Goal: Find specific page/section: Find specific page/section

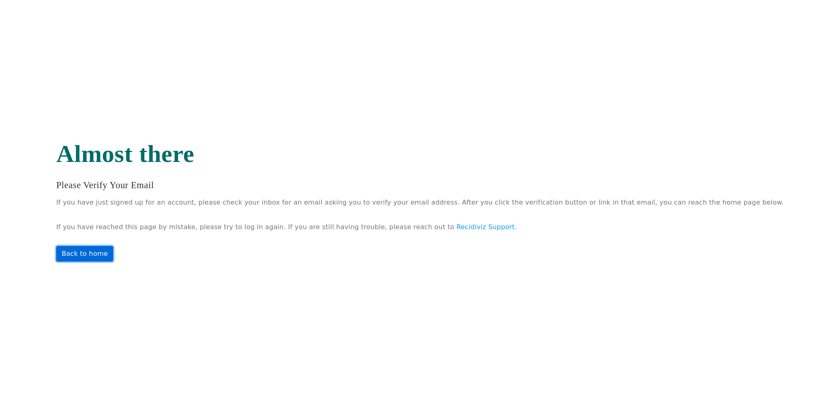
click at [105, 247] on link "Back to home" at bounding box center [84, 254] width 57 height 16
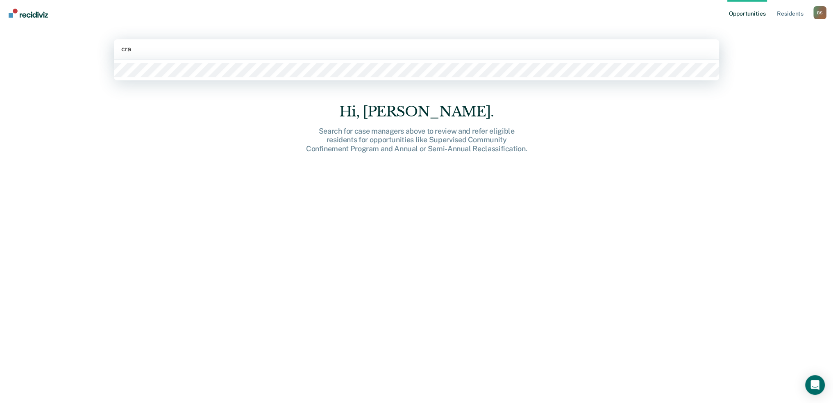
type input "craf"
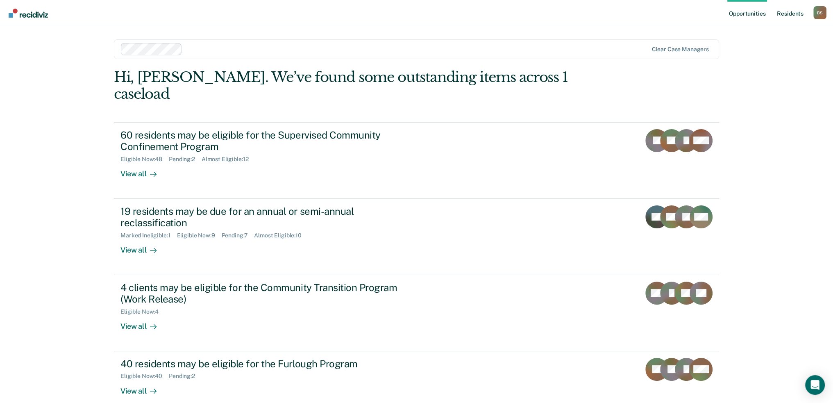
click at [785, 11] on link "Resident s" at bounding box center [791, 13] width 30 height 26
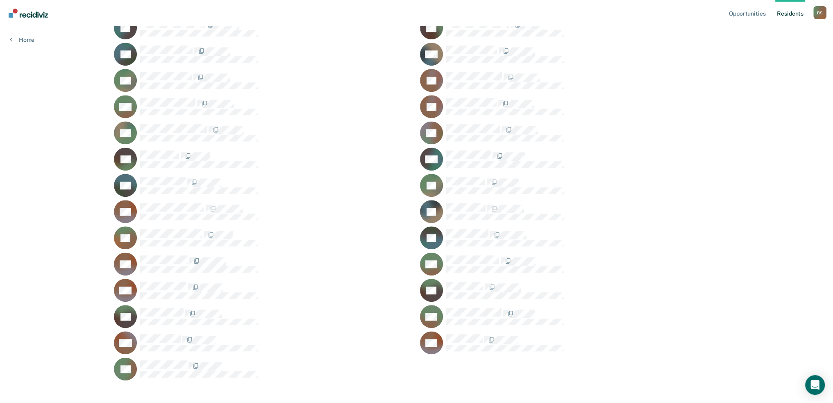
scroll to position [693, 0]
